Goal: Task Accomplishment & Management: Use online tool/utility

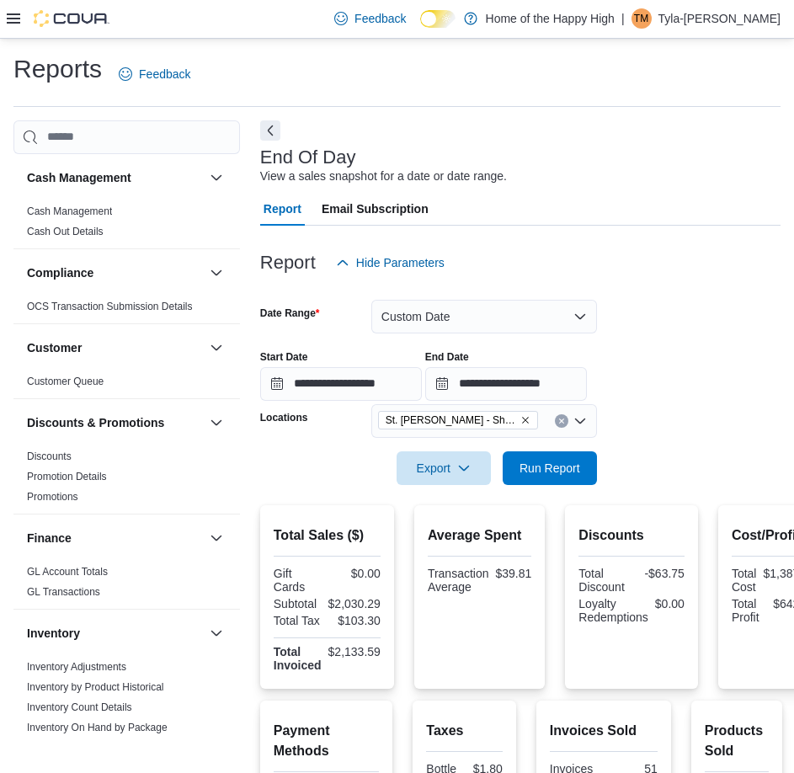
scroll to position [758, 0]
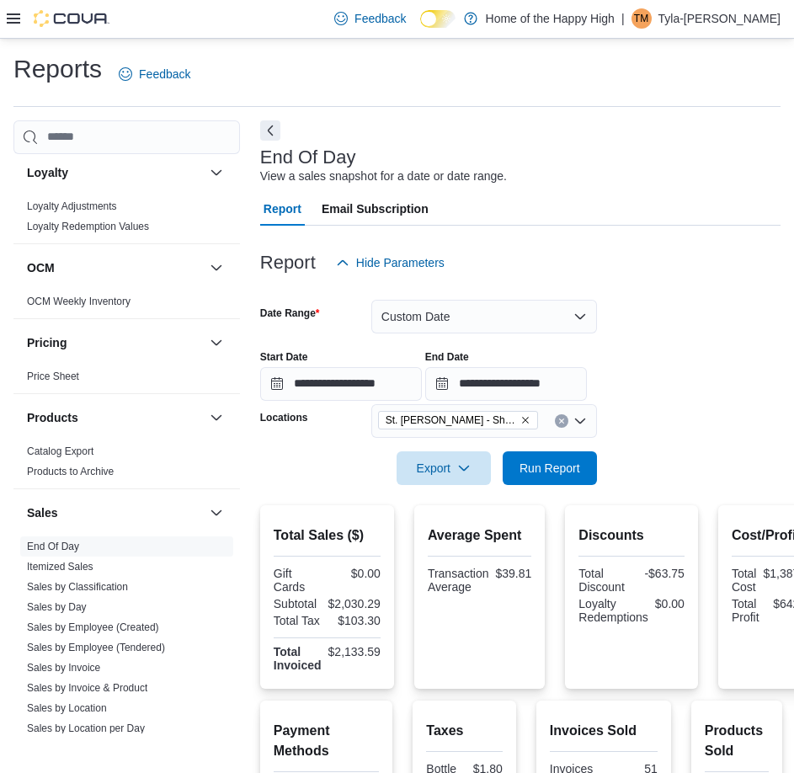
click at [539, 486] on div at bounding box center [520, 495] width 520 height 20
click at [536, 464] on span "Run Report" at bounding box center [549, 467] width 61 height 17
click at [418, 470] on span "Export" at bounding box center [444, 467] width 74 height 34
click at [435, 530] on span "Export to Pdf" at bounding box center [446, 535] width 76 height 13
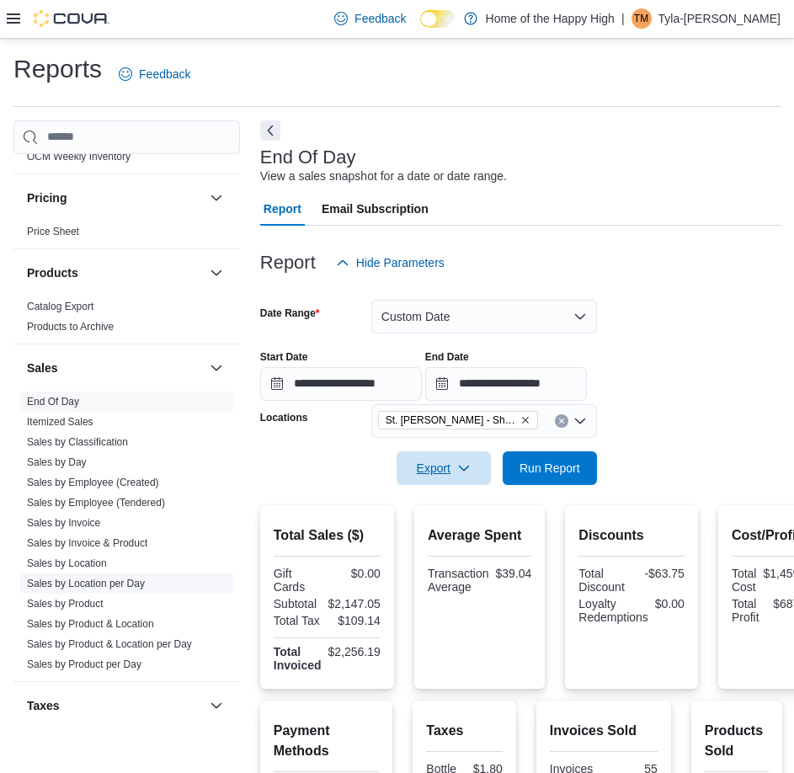
scroll to position [926, 0]
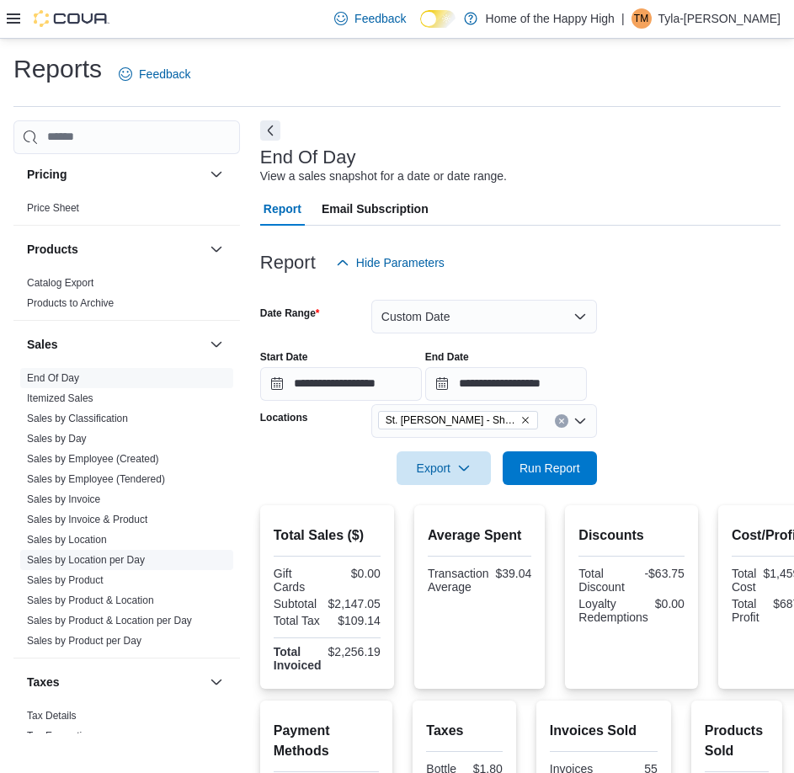
click at [120, 565] on link "Sales by Location per Day" at bounding box center [86, 560] width 118 height 12
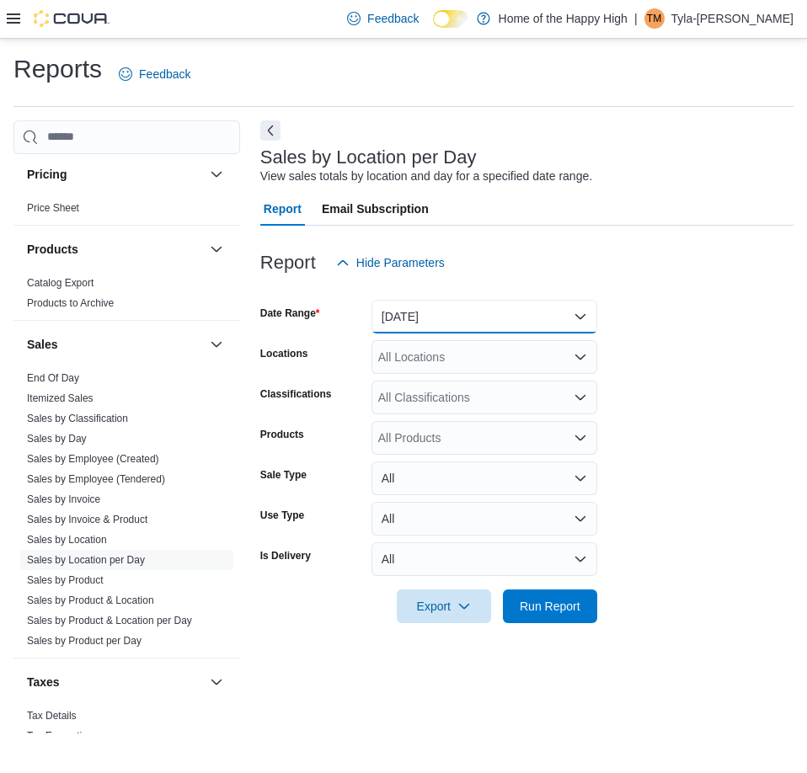
click at [478, 309] on button "[DATE]" at bounding box center [484, 317] width 226 height 34
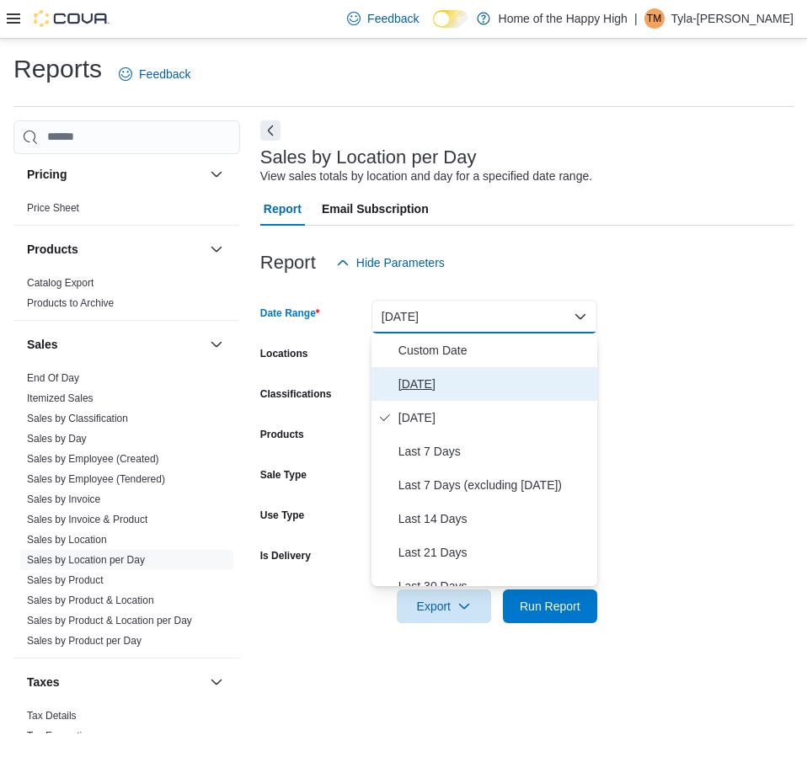
click at [426, 388] on span "[DATE]" at bounding box center [494, 384] width 192 height 20
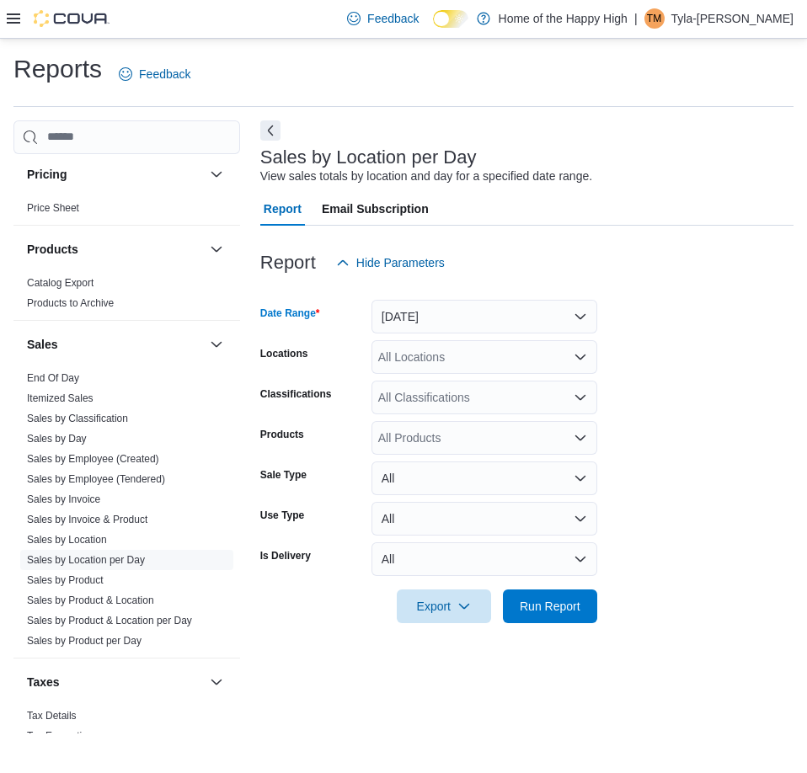
click at [426, 349] on div "All Locations" at bounding box center [484, 357] width 226 height 34
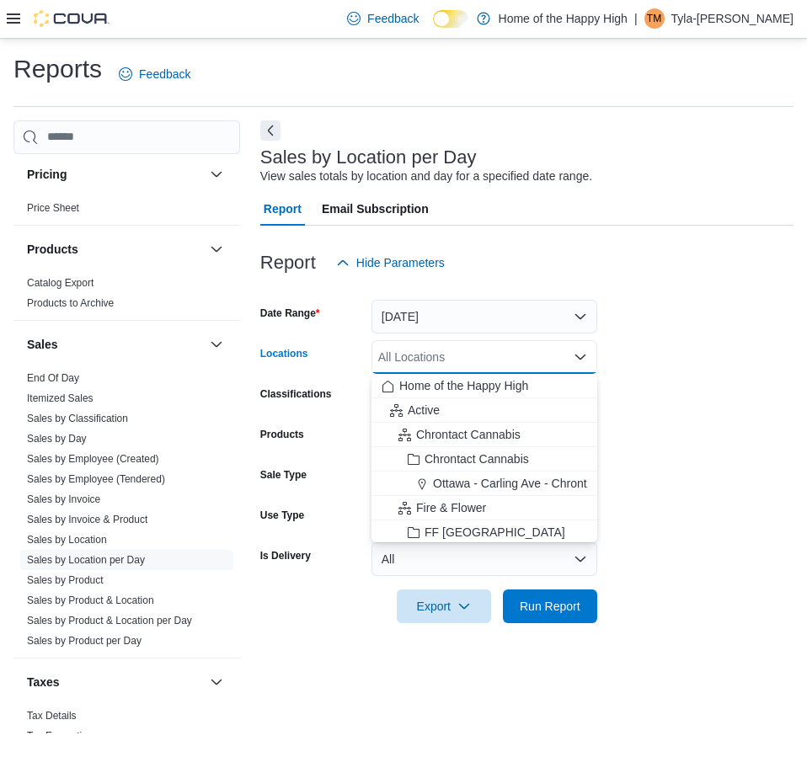
type input "*"
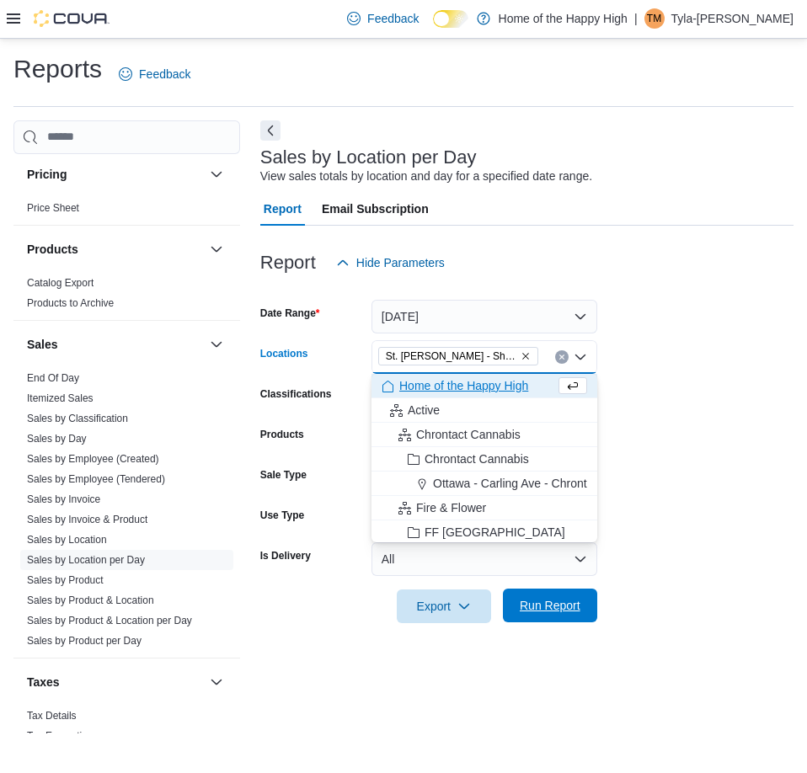
click at [588, 610] on button "Run Report" at bounding box center [550, 605] width 94 height 34
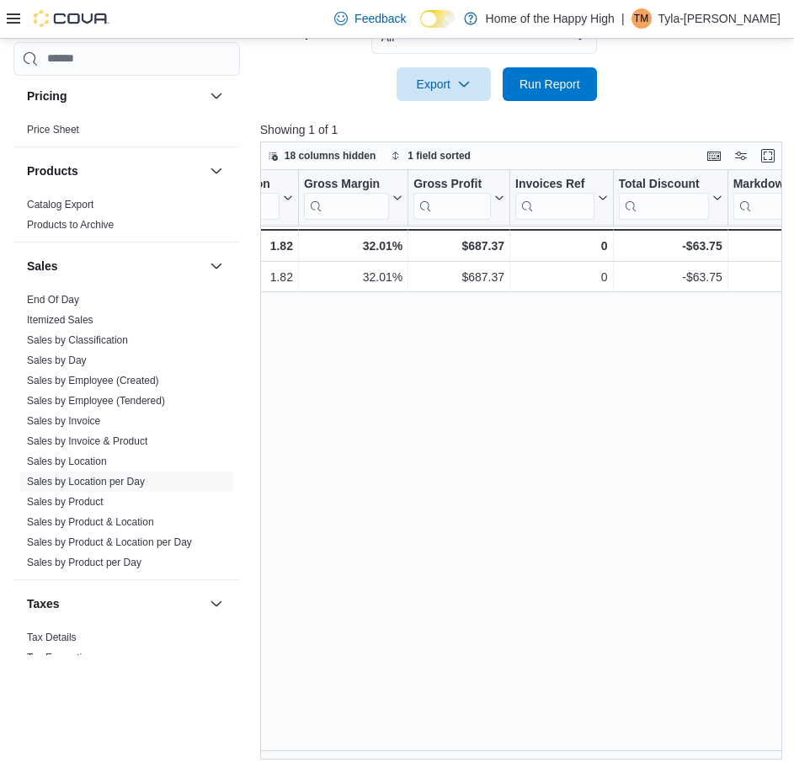
scroll to position [0, 713]
